Goal: Task Accomplishment & Management: Manage account settings

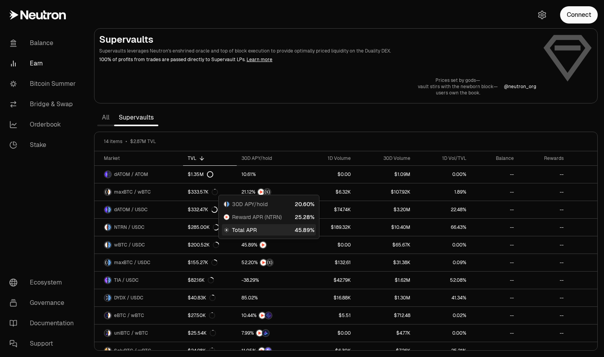
click at [416, 61] on p "100% of profits from trades are passed directly to Supervault LPs. Learn more" at bounding box center [317, 59] width 437 height 7
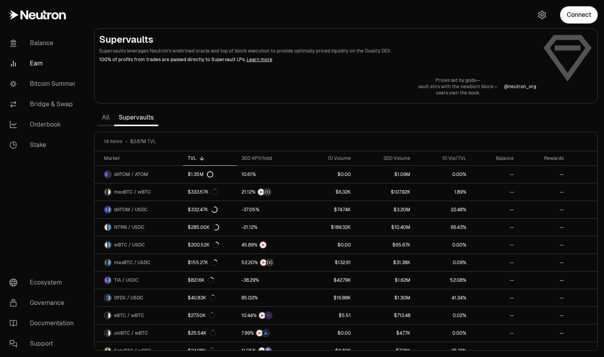
click at [583, 20] on button "Connect" at bounding box center [579, 14] width 38 height 17
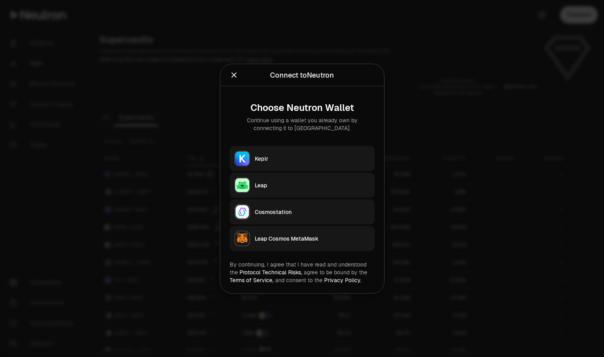
click at [266, 157] on div "Keplr" at bounding box center [312, 158] width 115 height 8
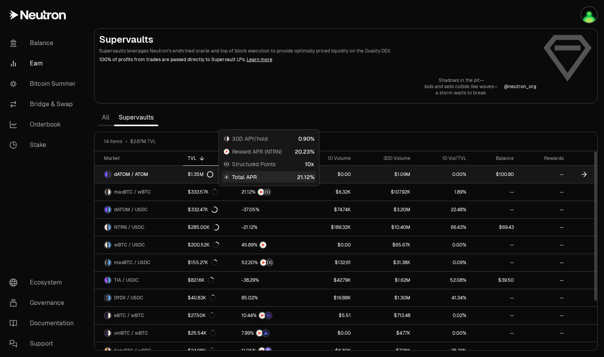
click at [366, 174] on link "$1.09M" at bounding box center [385, 174] width 60 height 17
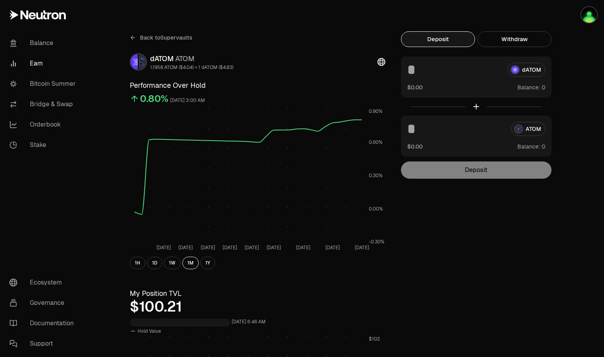
click at [527, 40] on button "Withdraw" at bounding box center [514, 39] width 74 height 16
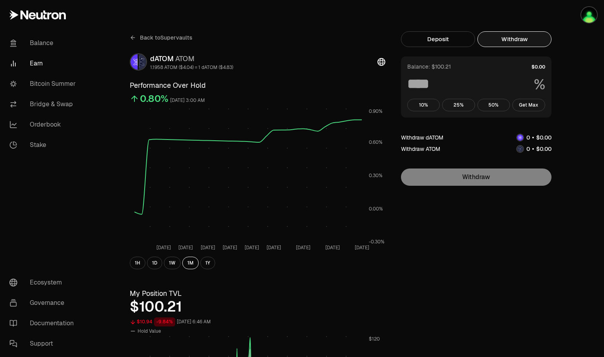
click at [527, 103] on button "Get Max" at bounding box center [528, 105] width 33 height 13
type input "***"
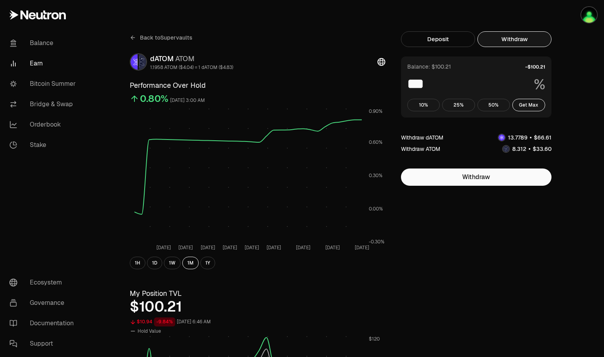
click at [133, 36] on icon at bounding box center [133, 37] width 6 height 6
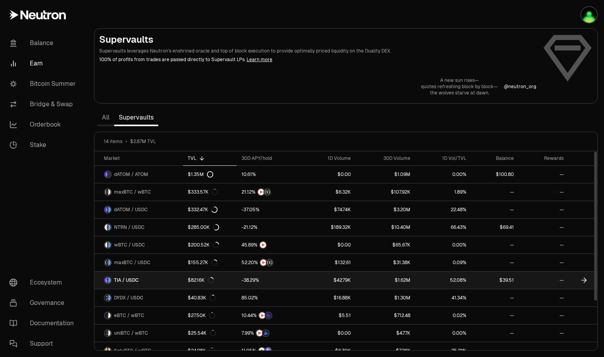
click at [323, 280] on link "$42.79K" at bounding box center [328, 279] width 54 height 17
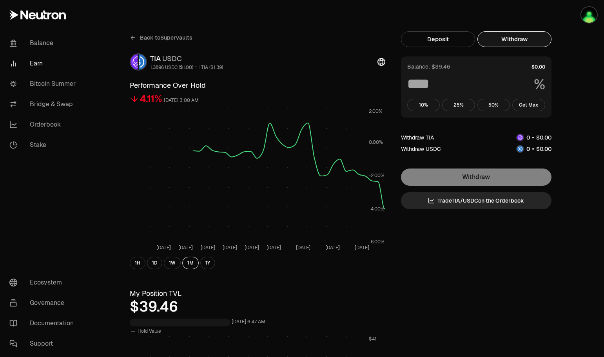
click at [494, 36] on button "Withdraw" at bounding box center [514, 39] width 74 height 16
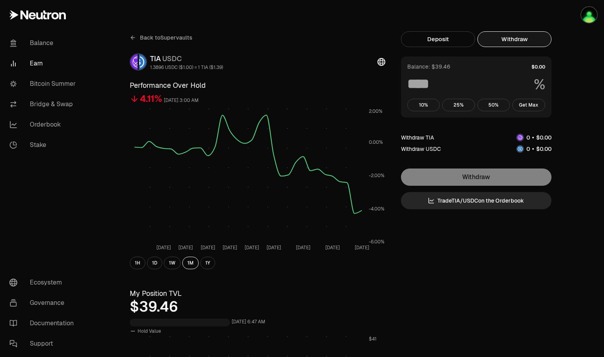
click at [531, 105] on button "Get Max" at bounding box center [528, 105] width 33 height 13
type input "***"
